Goal: Use online tool/utility: Use online tool/utility

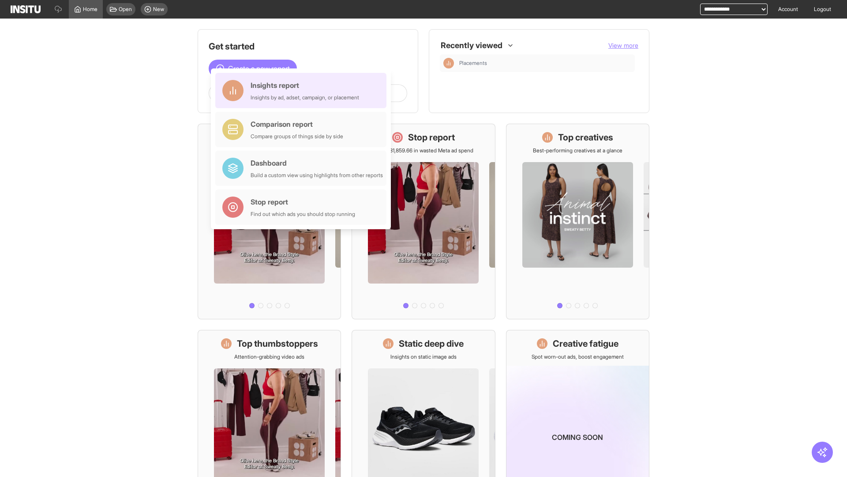
click at [303, 90] on div "Insights report Insights by ad, adset, campaign, or placement" at bounding box center [305, 90] width 109 height 21
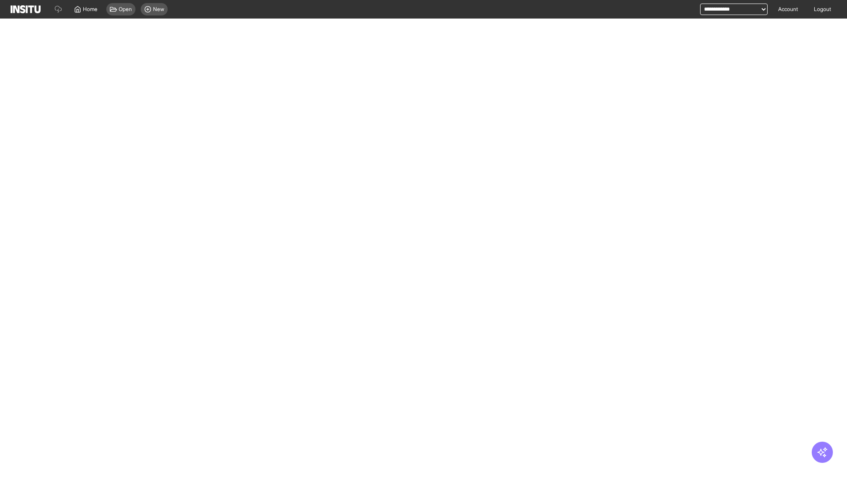
select select "**"
